Goal: Contribute content: Contribute content

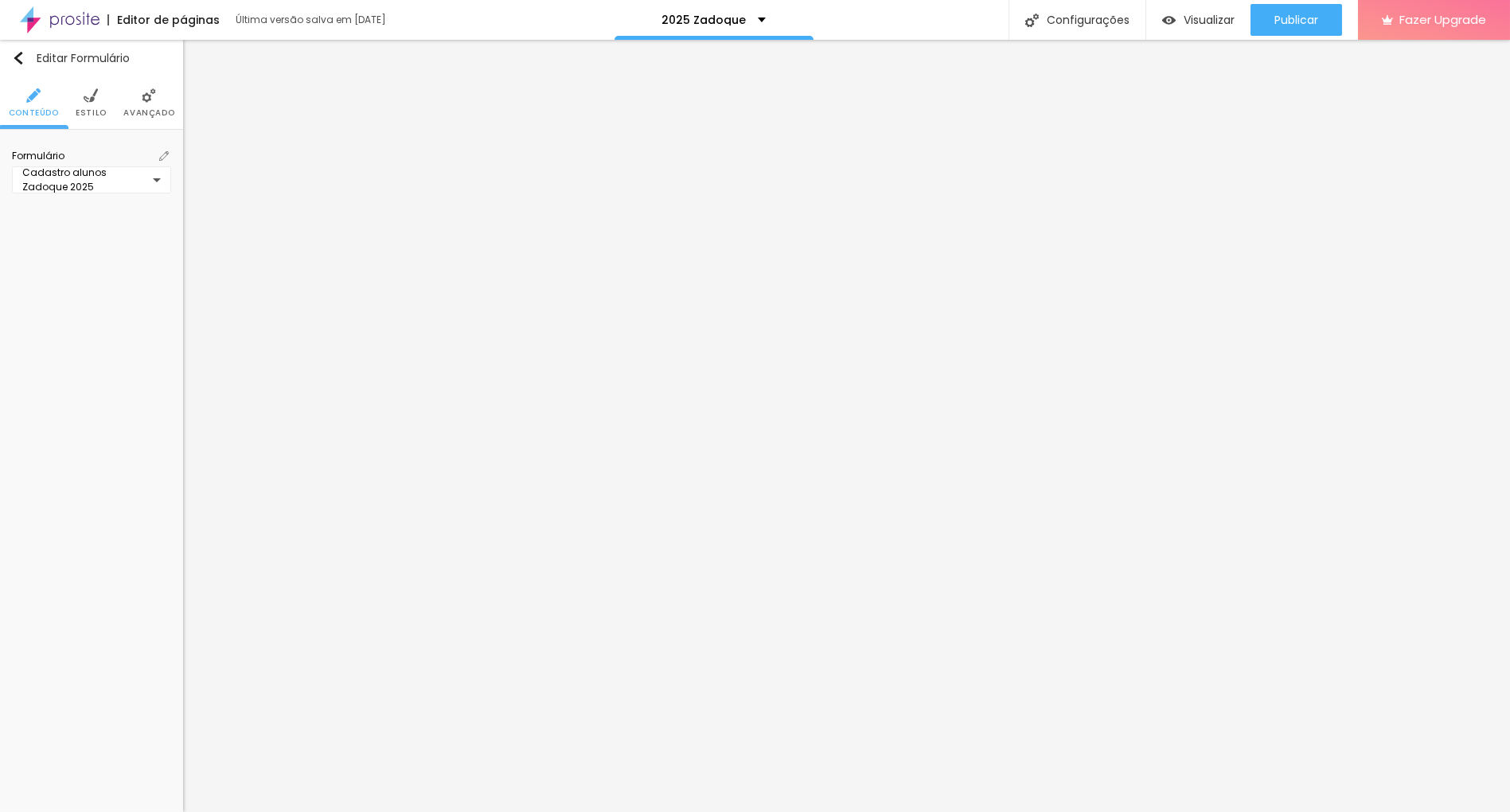
click at [158, 153] on span at bounding box center [164, 155] width 14 height 14
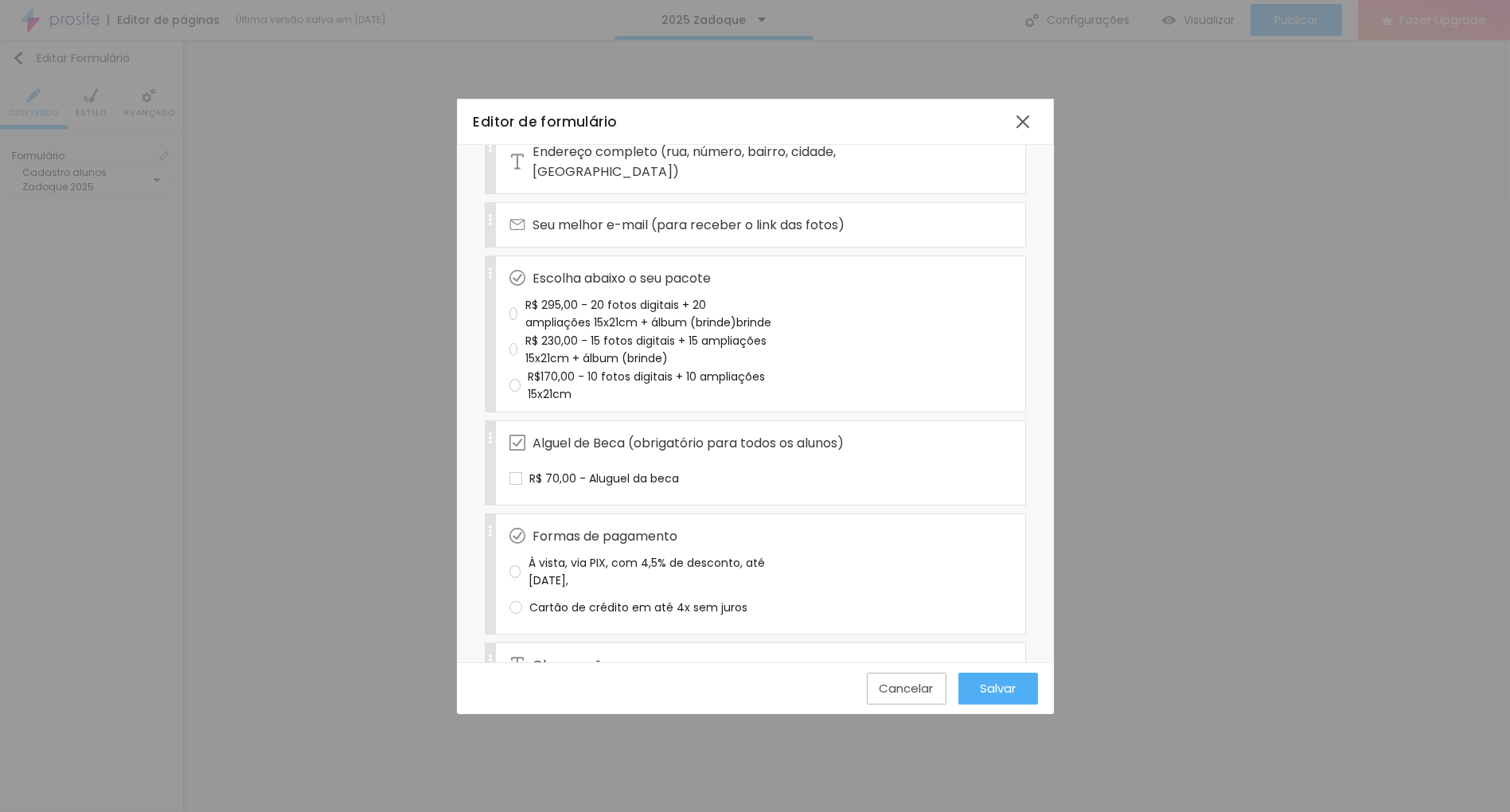
scroll to position [684, 0]
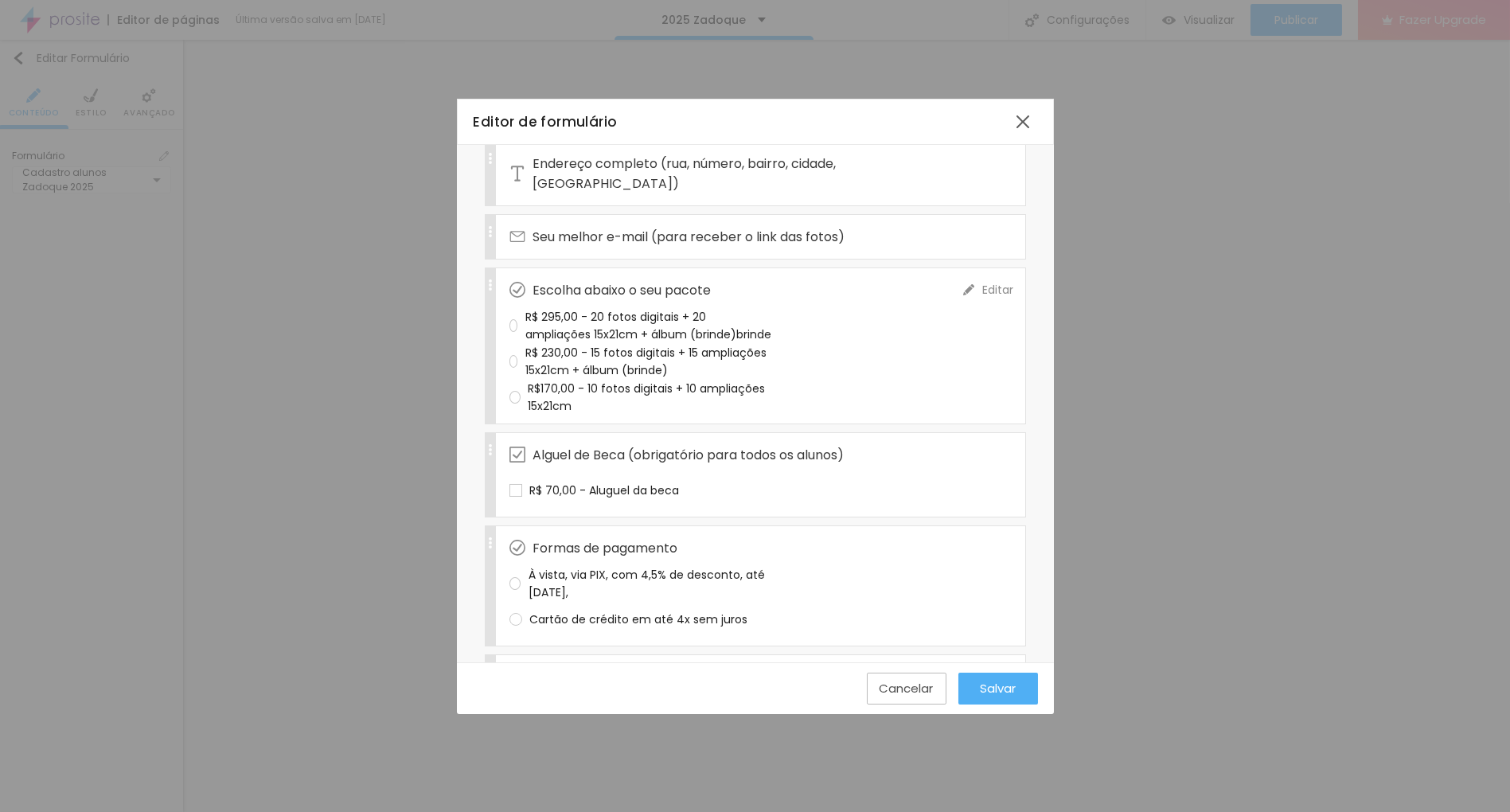
click at [543, 379] on div "R$170,00 - 10 fotos digitais + 10 ampliações 15x21cm" at bounding box center [641, 397] width 263 height 35
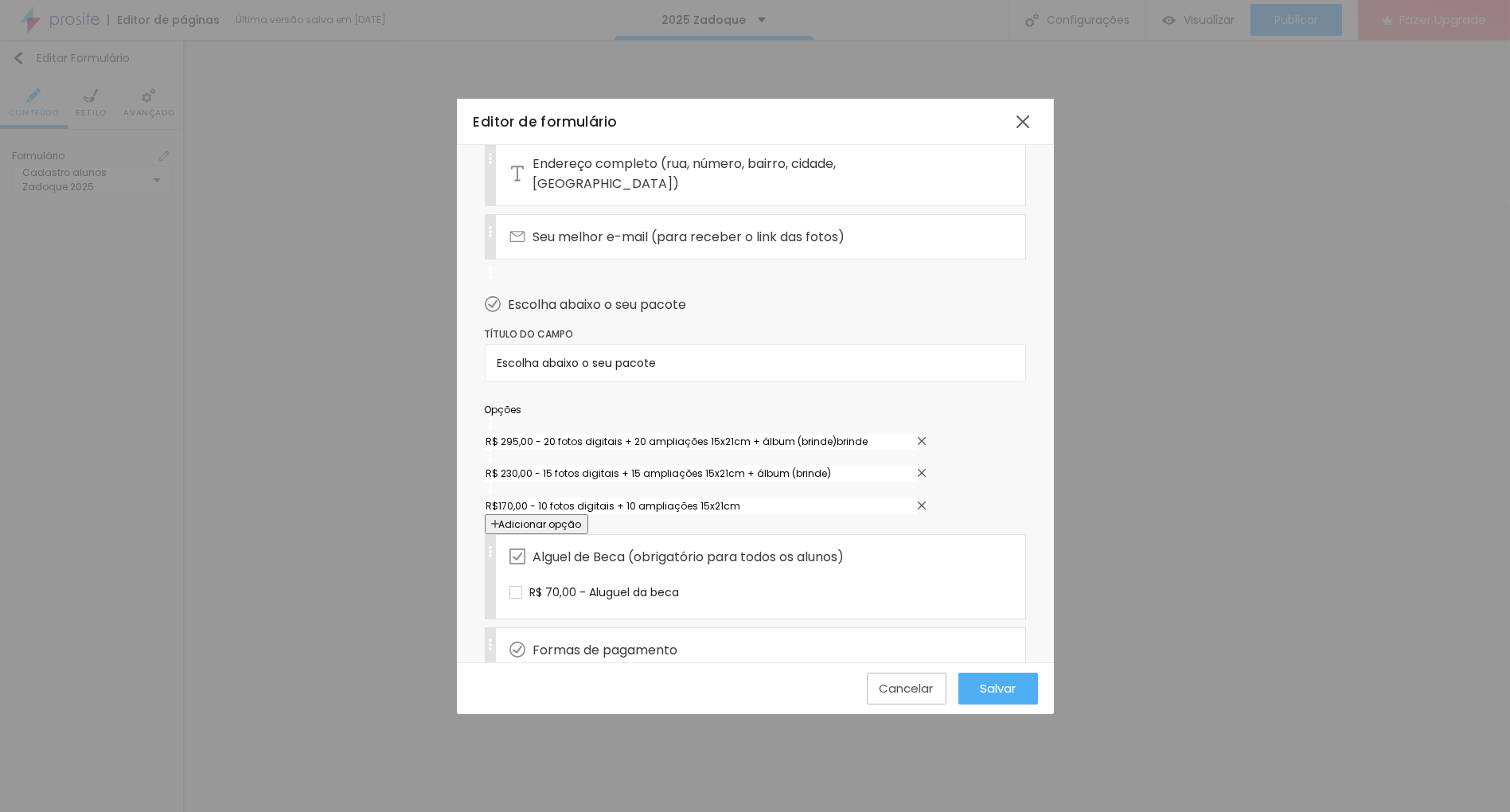
click at [570, 498] on input "R$170,00 - 10 fotos digitais + 10 ampliações 15x21cm" at bounding box center [701, 506] width 433 height 17
click at [593, 498] on input "R$170,00 - 10 fotos digitais + 10 ampliações 15x21cm" at bounding box center [701, 506] width 433 height 17
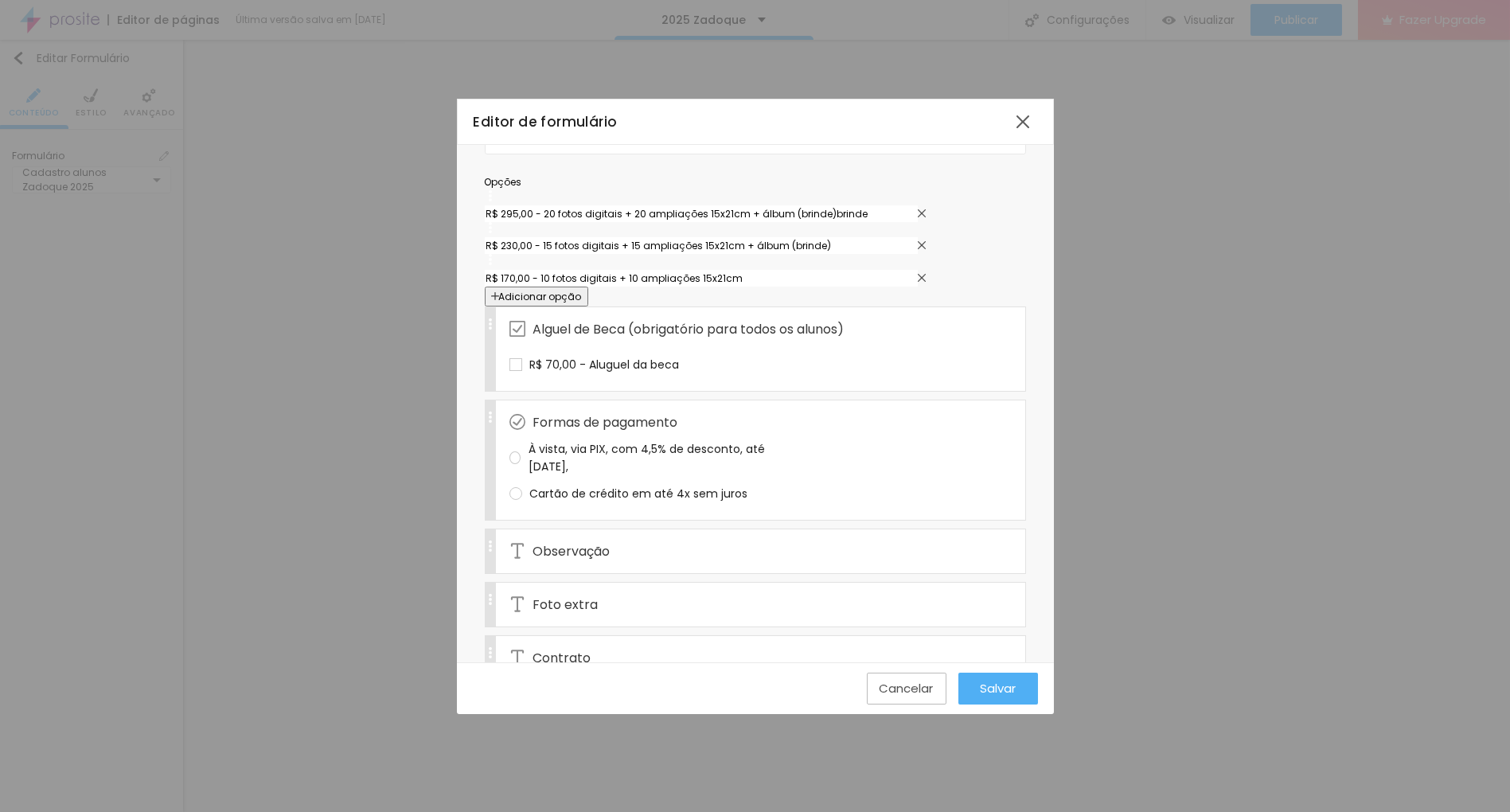
scroll to position [911, 0]
type input "R$ 170,00 - 10 fotos digitais + 10 ampliações 15x21cm"
click at [793, 424] on div "Formas de pagamento" at bounding box center [737, 422] width 455 height 44
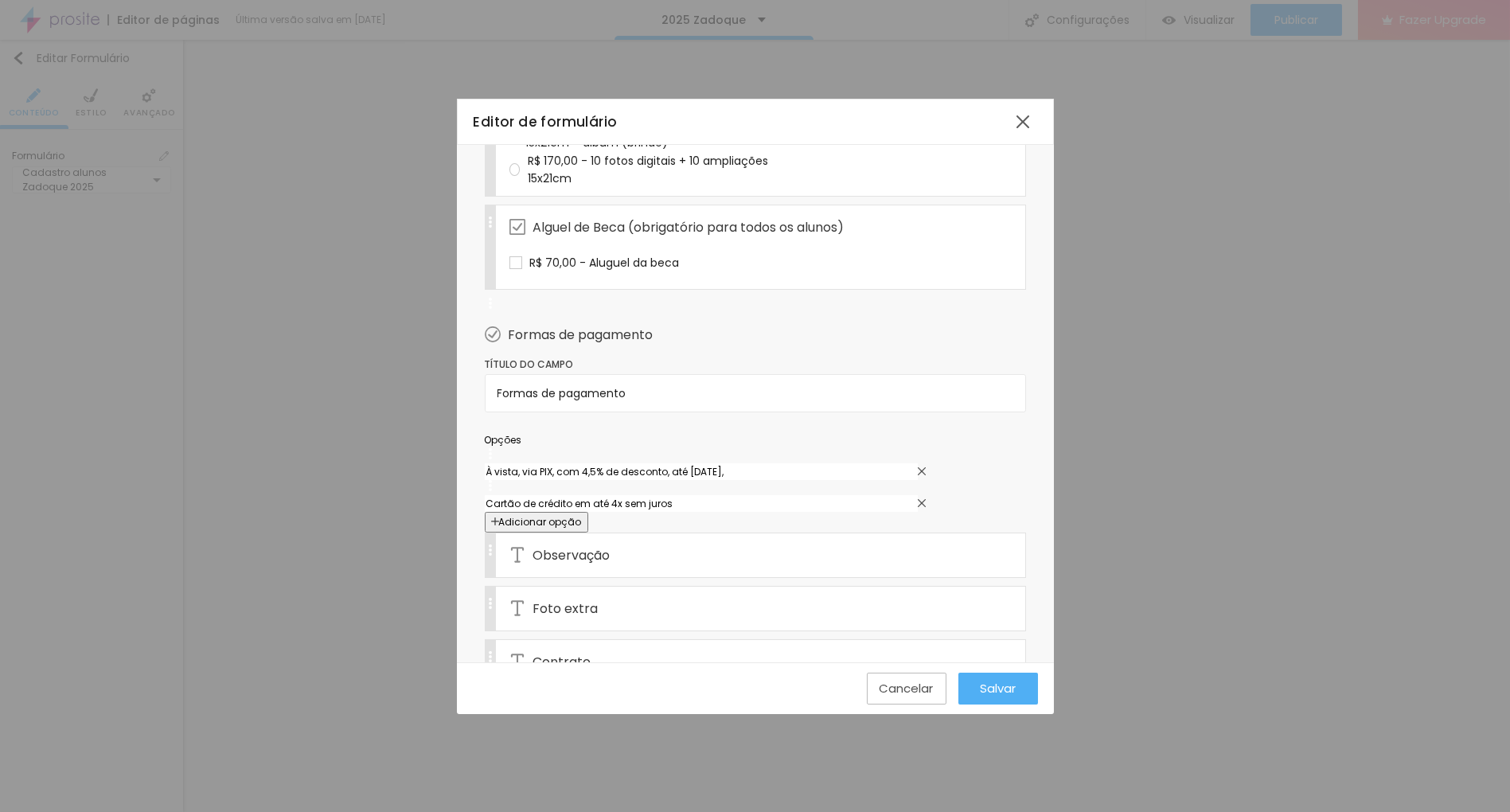
click at [865, 313] on span "Campo obrigatório" at bounding box center [913, 320] width 95 height 14
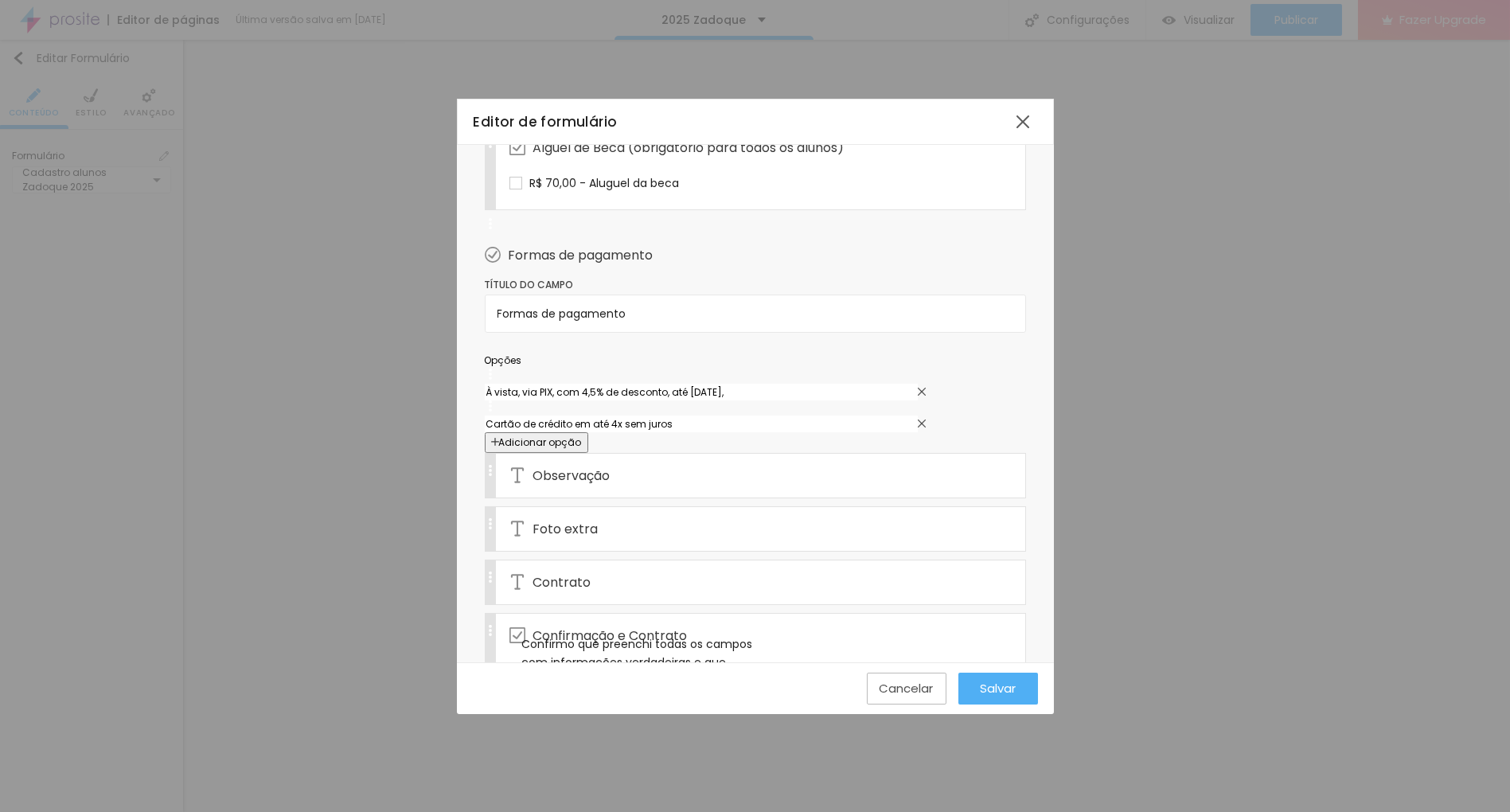
scroll to position [991, 0]
click at [727, 383] on input "À vista, via PIX, com 4,5% de desconto, até [DATE]," at bounding box center [701, 391] width 433 height 17
click at [707, 383] on input "À vista, via PIX, com 4,5% de desconto, até [DATE]," at bounding box center [701, 391] width 433 height 17
click at [714, 383] on input "À vista, via PIX, com 4,5% de desconto, até [DATE]," at bounding box center [701, 391] width 433 height 17
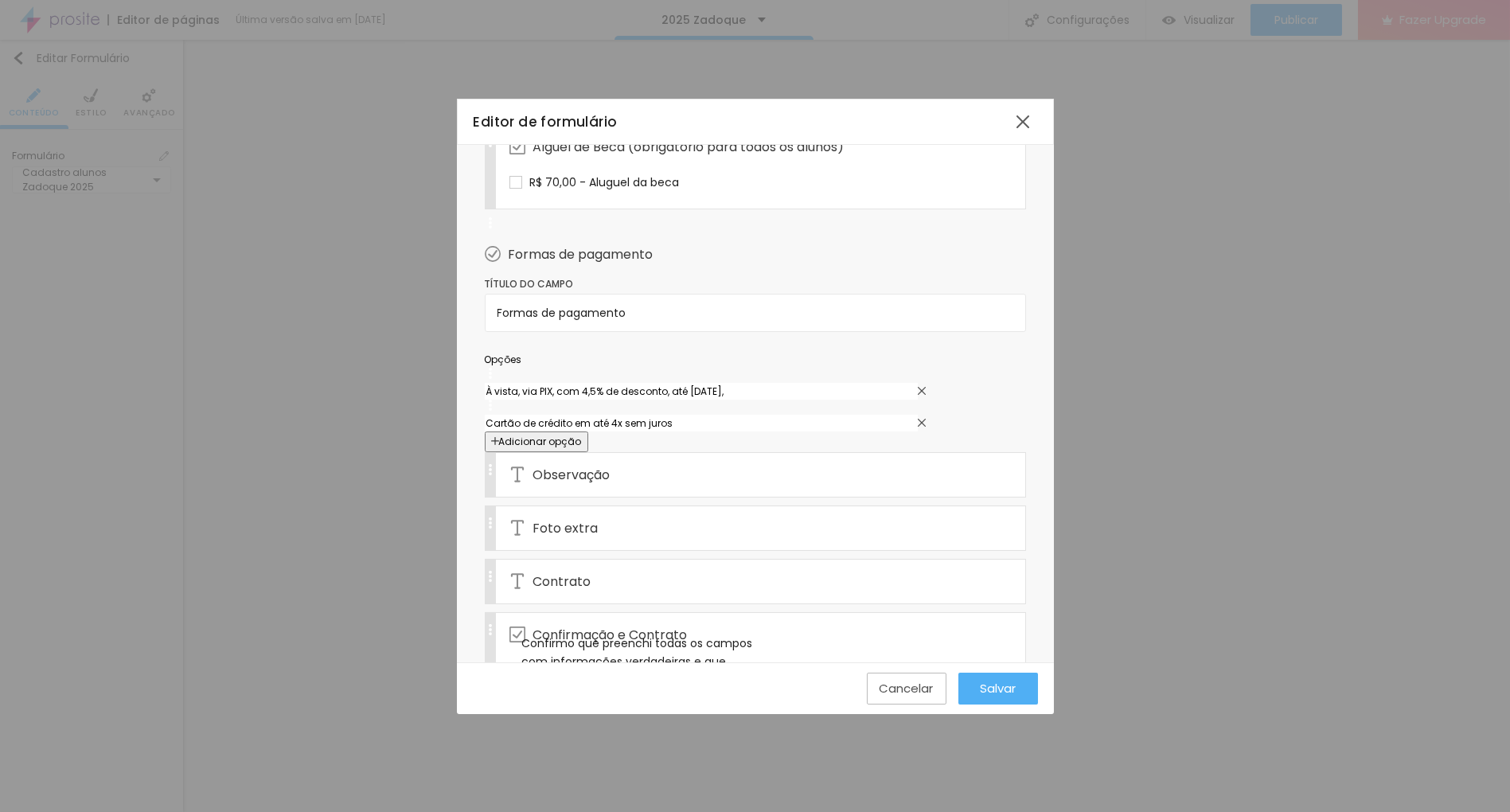
scroll to position [0, 38]
type input "À vista, via PIX, com 4,5% de desconto, até [DATE],"
click at [986, 689] on span "Salvar" at bounding box center [997, 688] width 35 height 14
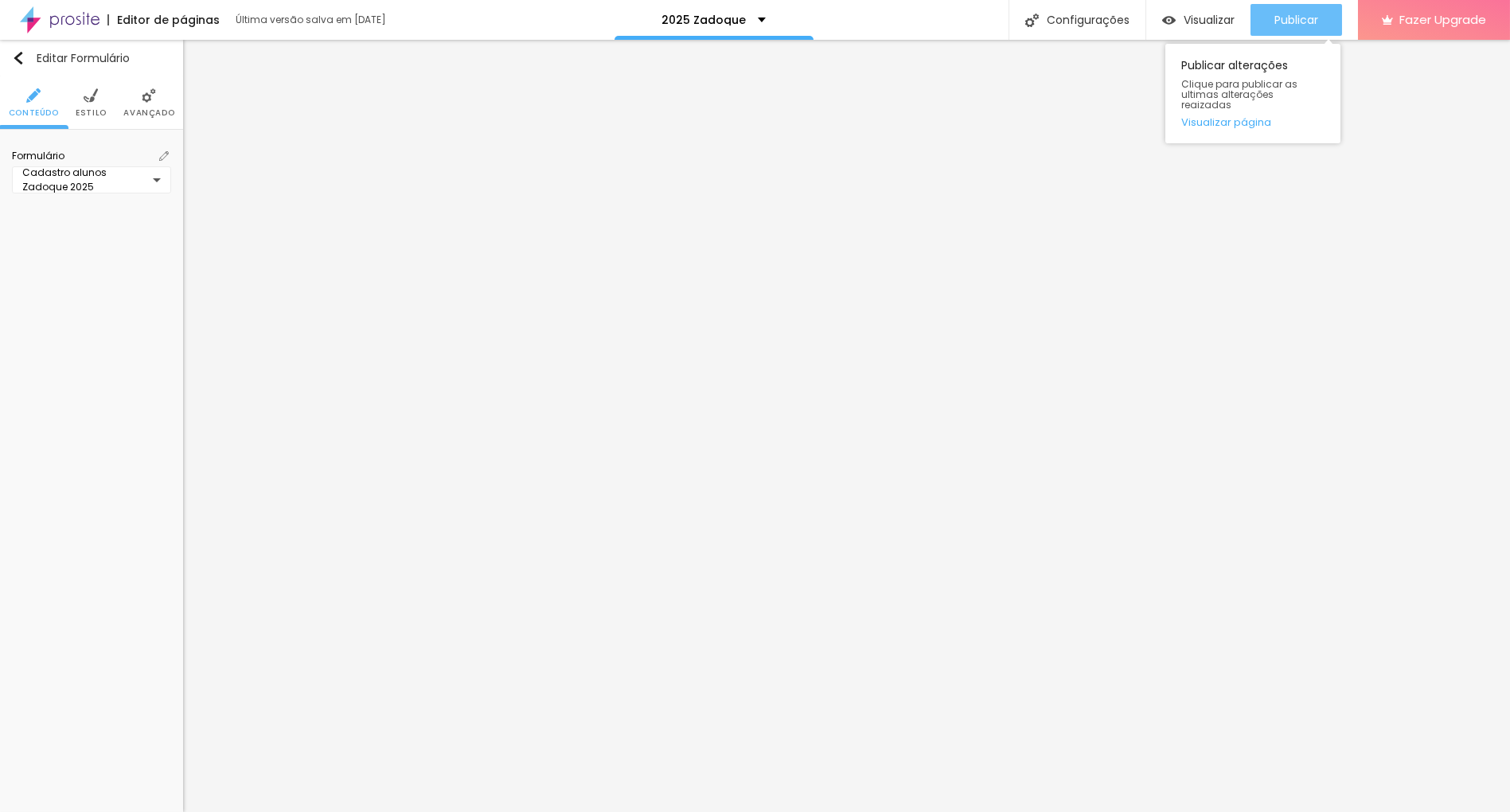
click at [1289, 28] on div "Publicar" at bounding box center [1296, 20] width 44 height 32
